Goal: Task Accomplishment & Management: Use online tool/utility

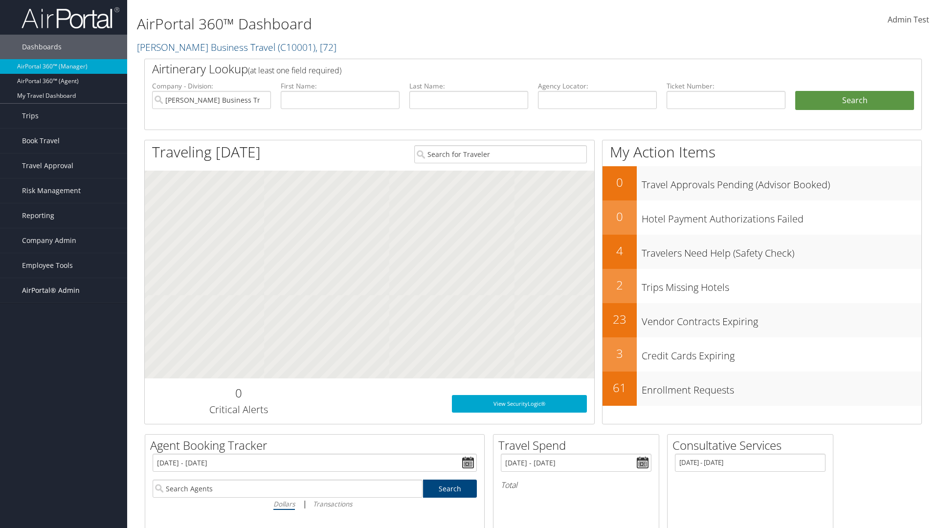
click at [64, 291] on span "AirPortal® Admin" at bounding box center [51, 290] width 58 height 24
click at [64, 405] on link "Profile Sync Analytics" at bounding box center [63, 412] width 127 height 15
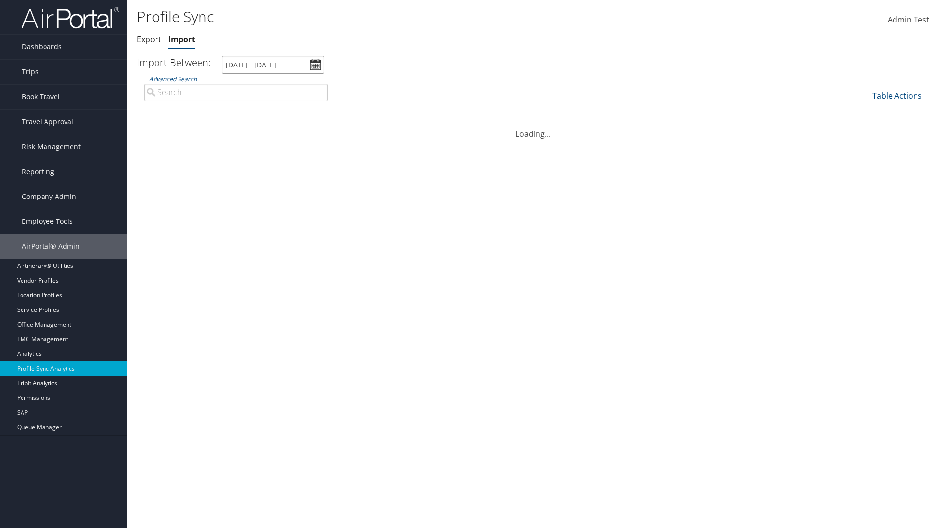
click at [273, 65] on input "8/6/2025 - 9/7/2025" at bounding box center [273, 65] width 103 height 18
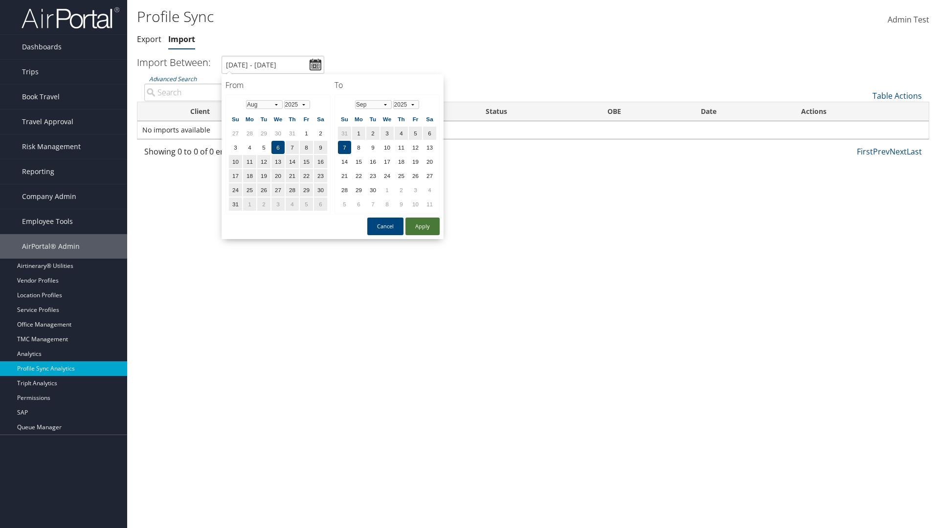
click at [423, 226] on button "Apply" at bounding box center [422, 227] width 34 height 18
type input "1/1/2024 - 7/31/2024"
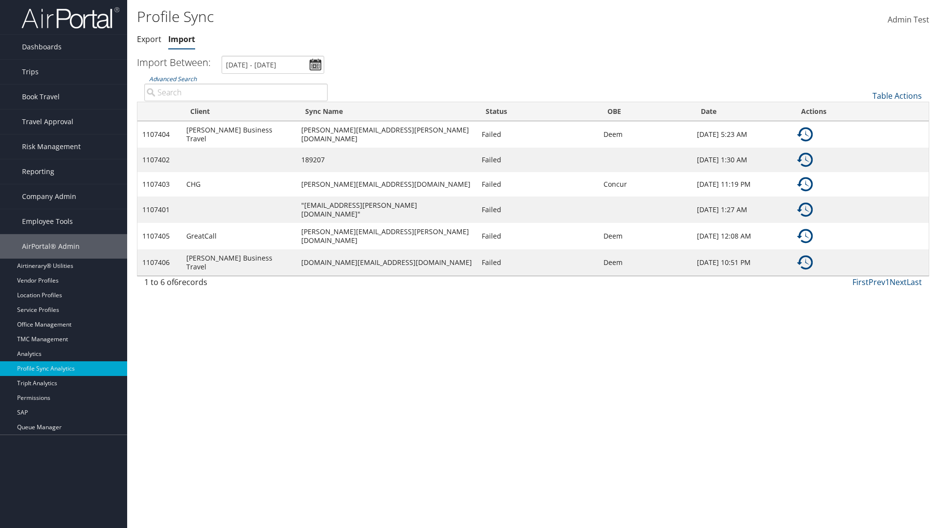
click at [805, 133] on img at bounding box center [805, 135] width 16 height 16
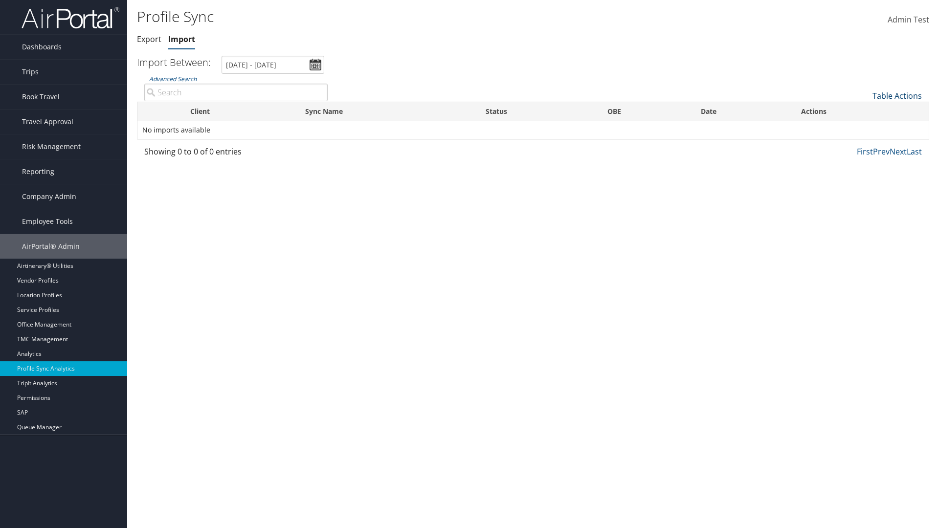
click at [897, 95] on link "Table Actions" at bounding box center [897, 95] width 49 height 11
click at [864, 111] on link "Sync Profile" at bounding box center [864, 111] width 129 height 17
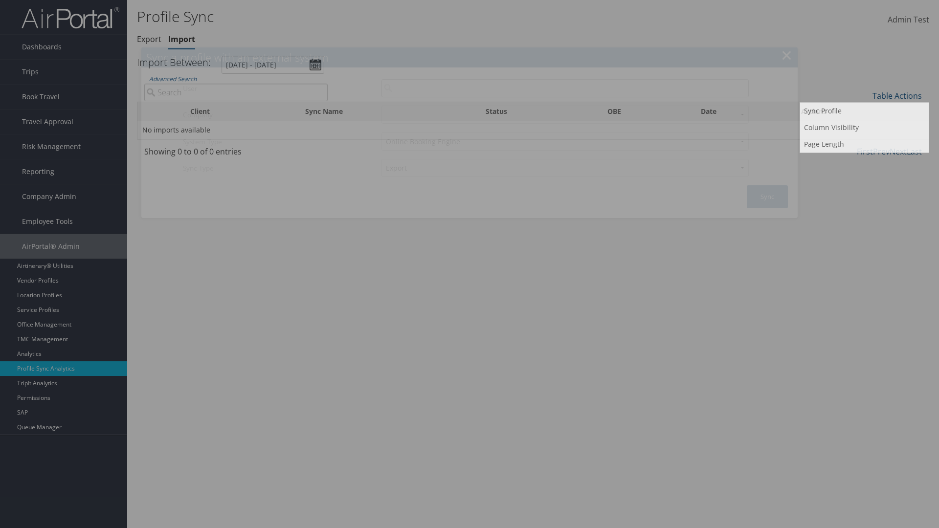
click at [565, 88] on input "User" at bounding box center [564, 88] width 367 height 18
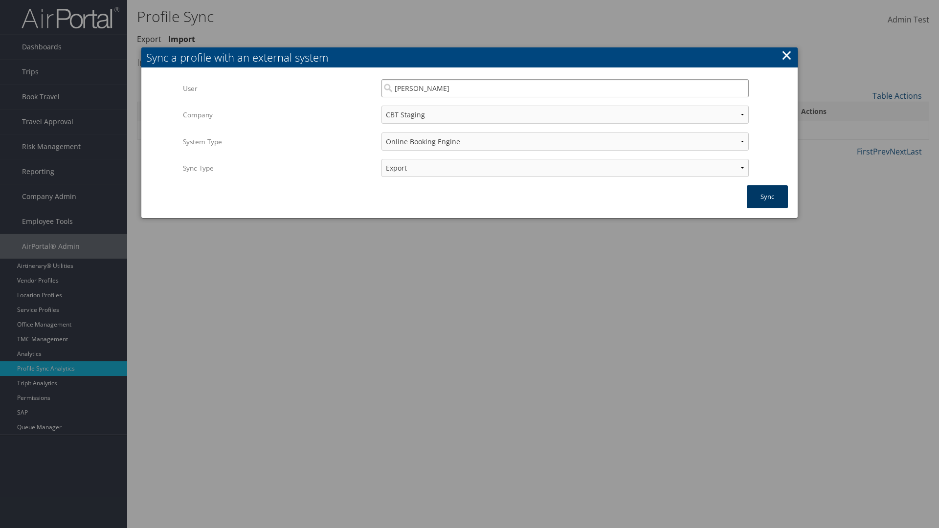
type input "Kyle Casazza"
click at [767, 197] on button "Sync" at bounding box center [767, 196] width 41 height 23
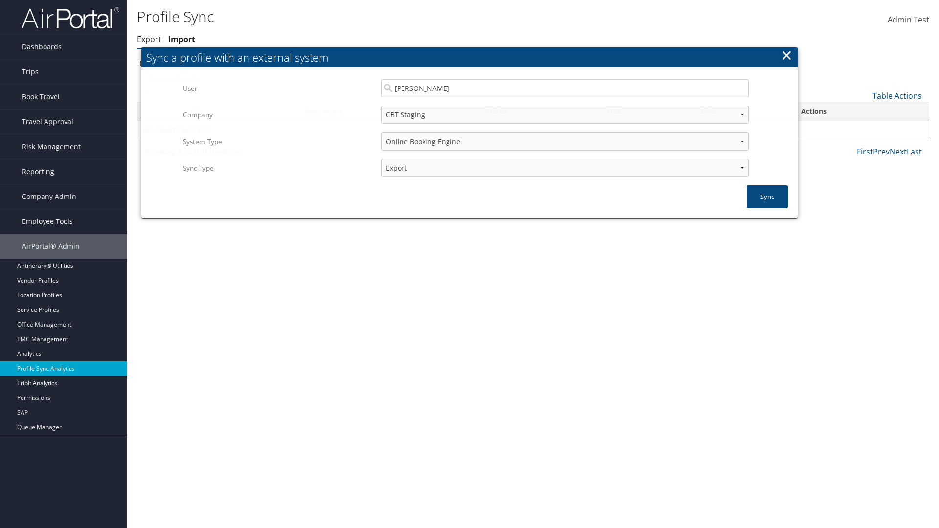
click at [149, 39] on link "Export" at bounding box center [149, 39] width 24 height 11
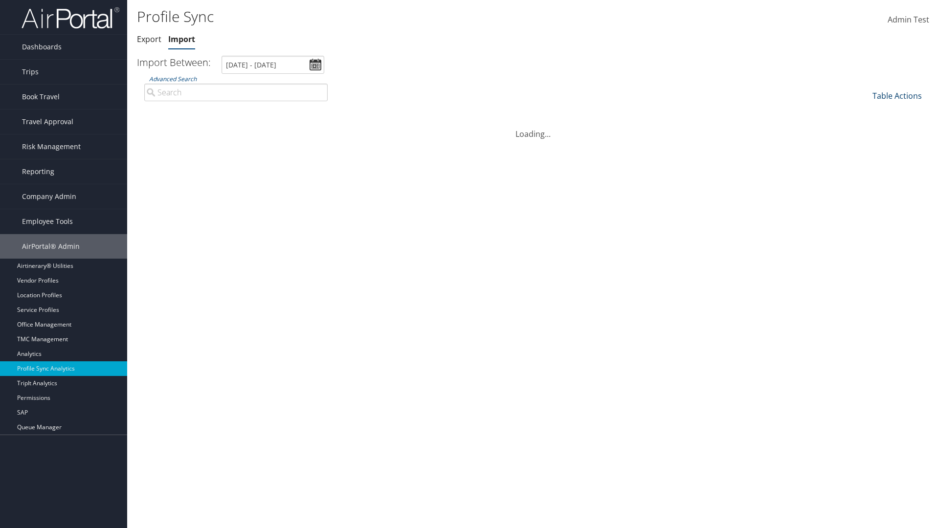
click at [897, 95] on link "Table Actions" at bounding box center [897, 95] width 49 height 11
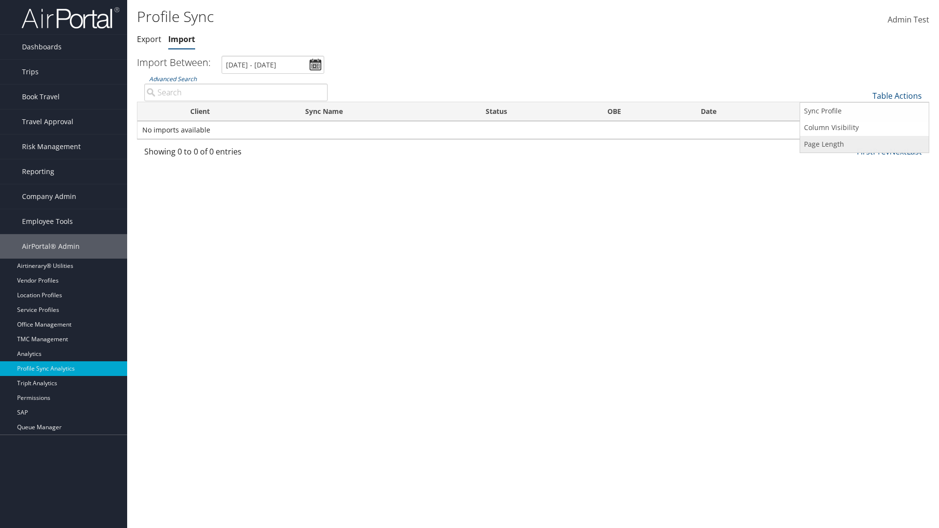
click at [864, 144] on link "Page Length" at bounding box center [864, 144] width 129 height 17
click at [864, 128] on link "25" at bounding box center [864, 128] width 129 height 17
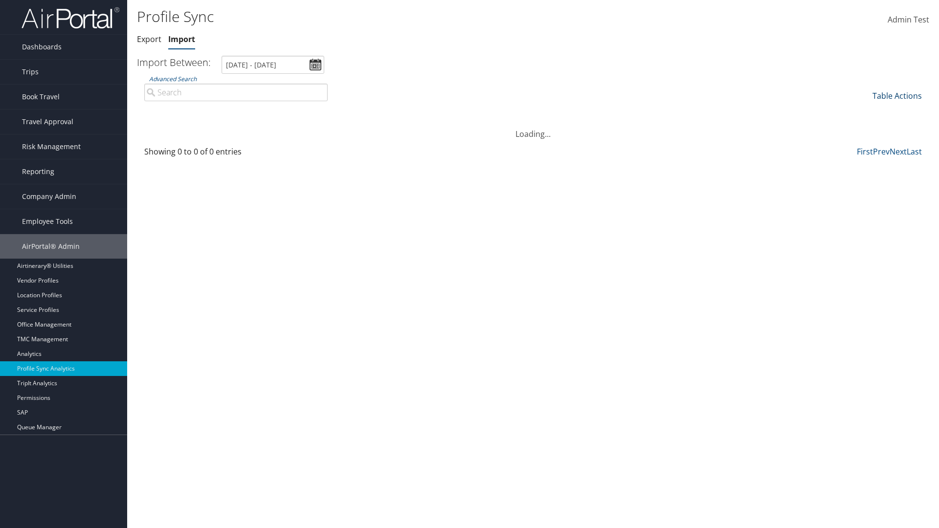
click at [897, 95] on link "Table Actions" at bounding box center [897, 95] width 49 height 11
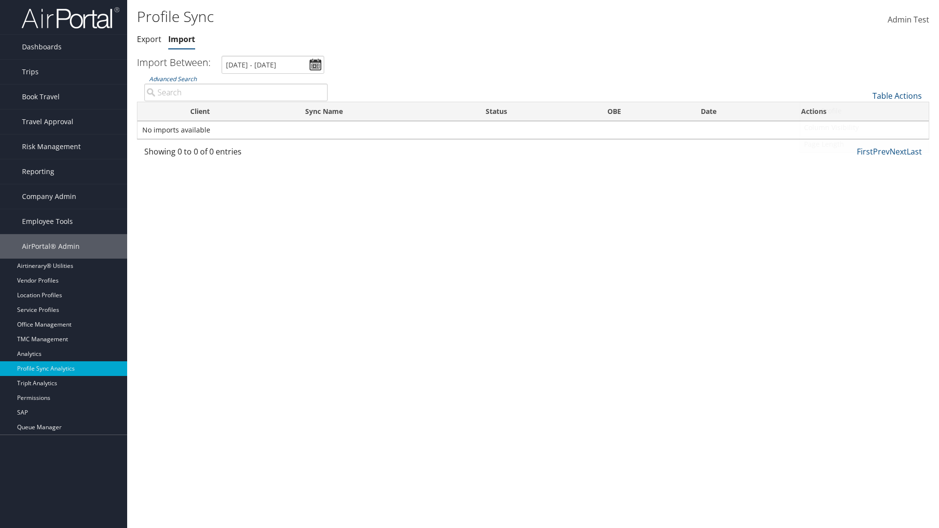
click at [864, 144] on link "Page Length" at bounding box center [864, 144] width 129 height 17
click at [864, 145] on link "50" at bounding box center [864, 145] width 129 height 17
click at [897, 95] on link "Table Actions" at bounding box center [897, 95] width 49 height 11
click at [864, 161] on link "100" at bounding box center [864, 162] width 129 height 17
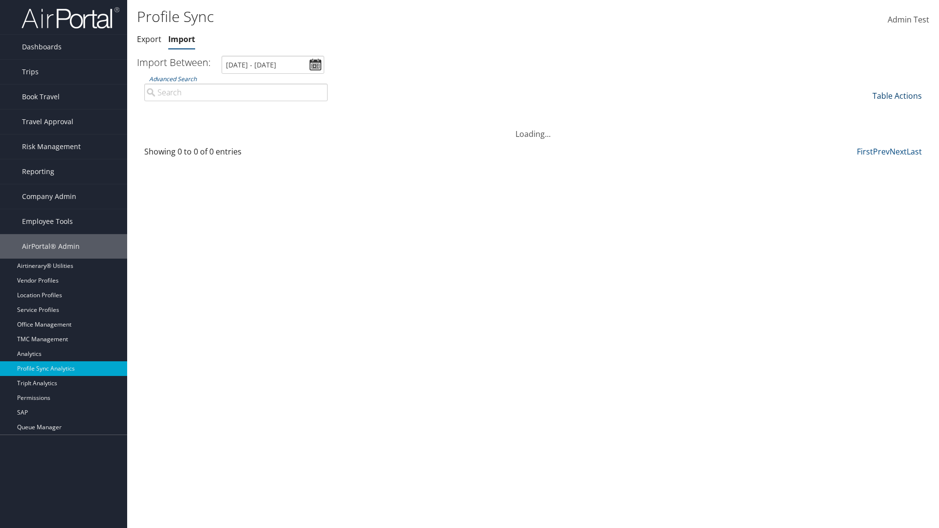
click at [897, 95] on link "Table Actions" at bounding box center [897, 95] width 49 height 11
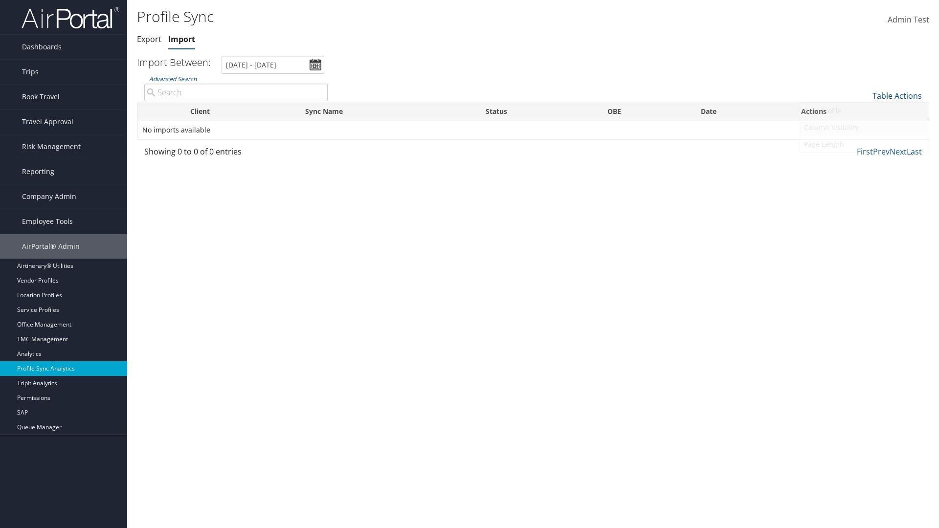
click at [864, 127] on link "Column Visibility" at bounding box center [864, 127] width 129 height 17
click at [864, 128] on link "Client" at bounding box center [864, 128] width 129 height 17
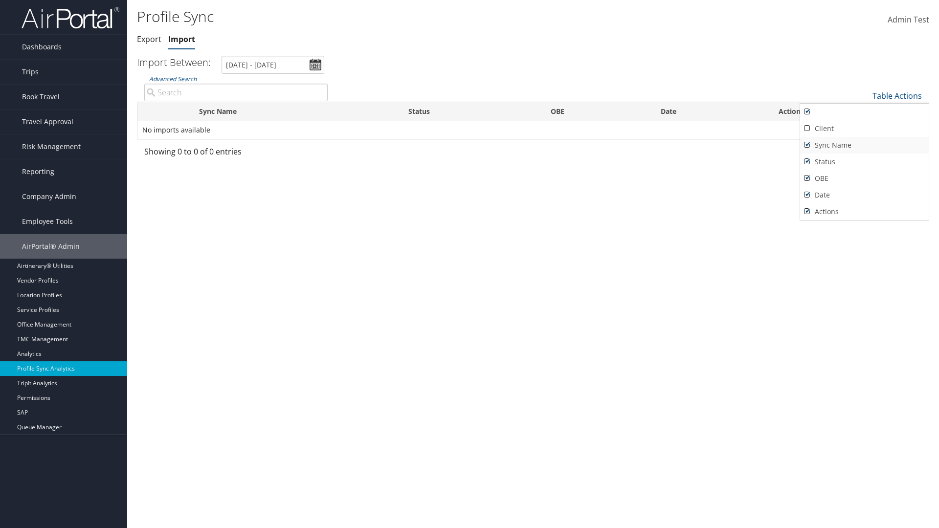
click at [864, 145] on link "Sync Name" at bounding box center [864, 145] width 129 height 17
click at [864, 161] on link "Status" at bounding box center [864, 162] width 129 height 17
click at [864, 178] on link "OBE" at bounding box center [864, 178] width 129 height 17
click at [864, 195] on link "Date" at bounding box center [864, 195] width 129 height 17
click at [864, 211] on link "Actions" at bounding box center [864, 211] width 129 height 17
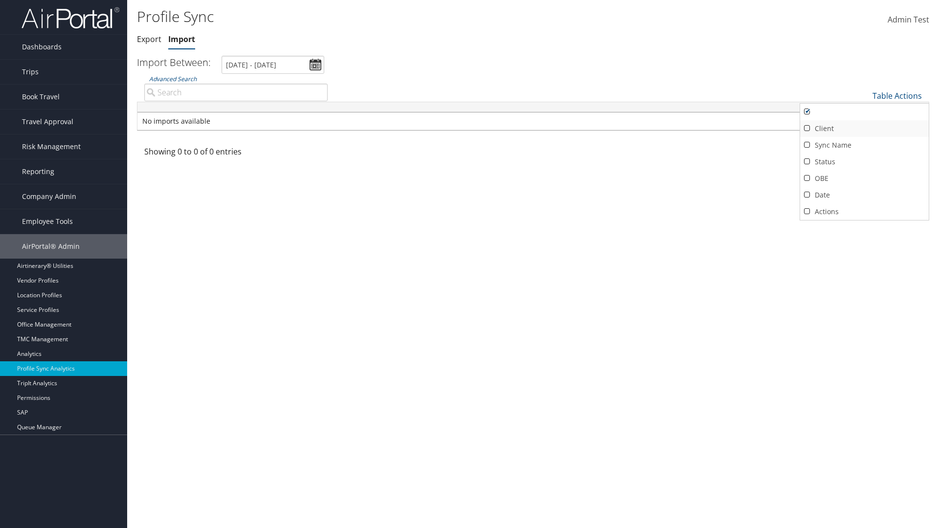
click at [864, 128] on link "Client" at bounding box center [864, 128] width 129 height 17
click at [864, 145] on link "Sync Name" at bounding box center [864, 145] width 129 height 17
